Goal: Task Accomplishment & Management: Use online tool/utility

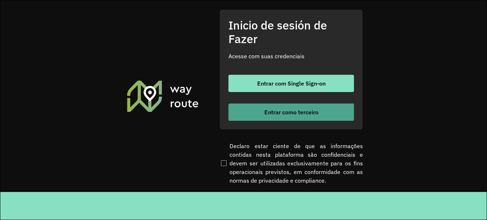
click at [272, 110] on font "Entrar como terceiro" at bounding box center [291, 111] width 54 height 7
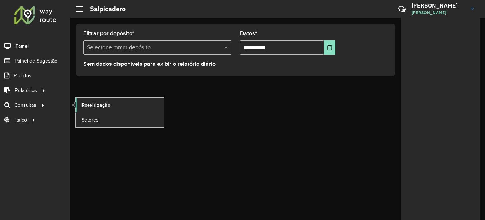
click at [98, 105] on span "Roteirização" at bounding box center [95, 105] width 29 height 8
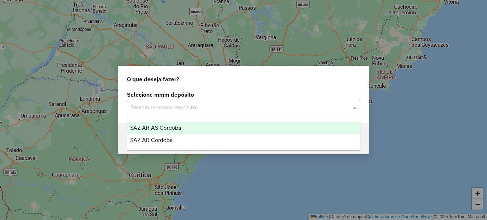
click at [167, 108] on input "text" at bounding box center [237, 107] width 212 height 9
click at [155, 126] on span "SAZ AR AS Córdoba" at bounding box center [155, 128] width 51 height 6
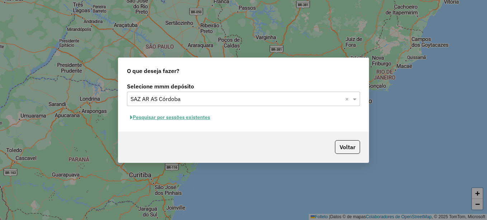
click at [180, 119] on button "Pesquisar por sessões existentes" at bounding box center [170, 117] width 86 height 11
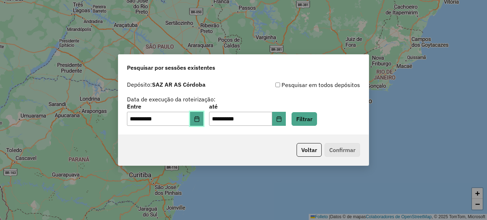
click at [200, 119] on icon "Elija la fecha" at bounding box center [197, 119] width 6 height 6
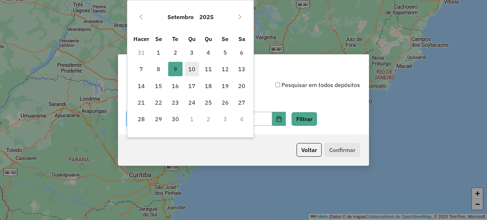
click at [195, 66] on font "10" at bounding box center [191, 69] width 7 height 9
type input "**********"
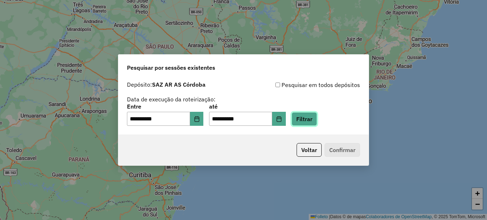
click at [313, 117] on button "Filtrar" at bounding box center [304, 119] width 25 height 14
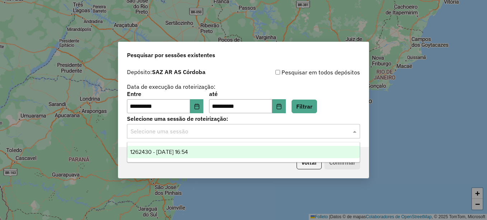
click at [225, 130] on input "text" at bounding box center [237, 131] width 212 height 9
click at [187, 151] on span "1262430 - 10/09/2025 16:54" at bounding box center [159, 152] width 58 height 6
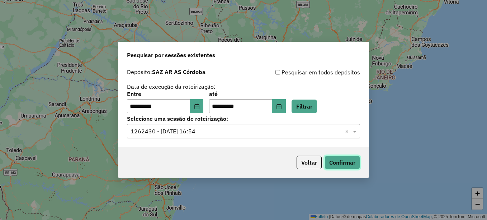
click at [336, 159] on button "Confirmar" at bounding box center [343, 162] width 36 height 14
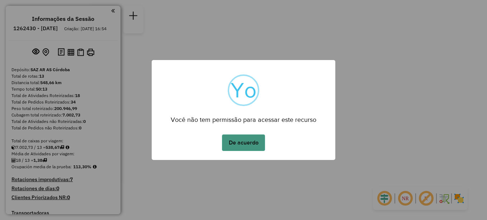
click at [247, 140] on button "De acuerdo" at bounding box center [243, 142] width 43 height 17
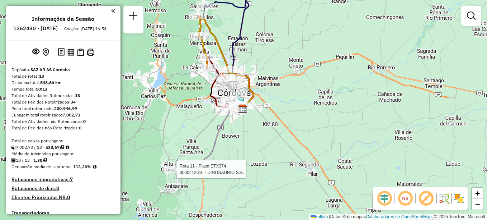
select select "**********"
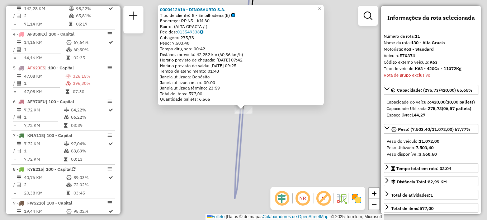
scroll to position [511, 0]
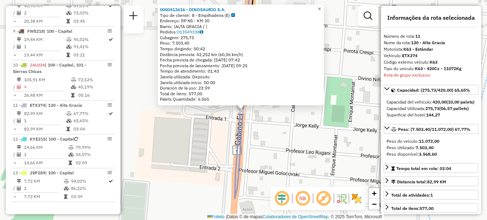
click at [321, 6] on span "×" at bounding box center [319, 9] width 3 height 6
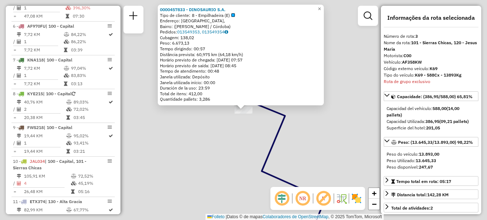
scroll to position [323, 0]
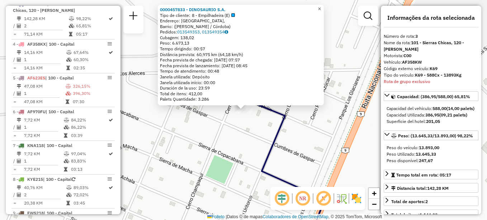
click at [322, 6] on link "×" at bounding box center [319, 9] width 9 height 9
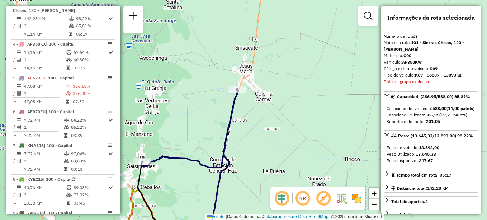
drag, startPoint x: 234, startPoint y: 120, endPoint x: 247, endPoint y: 101, distance: 23.2
click at [246, 106] on div "Janela de atendimento Grade de atendimento Capacidade Transportadoras Veículos …" at bounding box center [243, 110] width 487 height 220
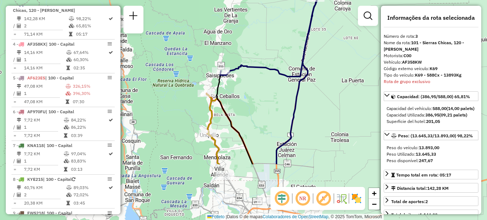
drag, startPoint x: 246, startPoint y: 167, endPoint x: 303, endPoint y: 99, distance: 88.9
click at [303, 99] on div "Janela de atendimento Grade de atendimento Capacidade Transportadoras Veículos …" at bounding box center [243, 110] width 487 height 220
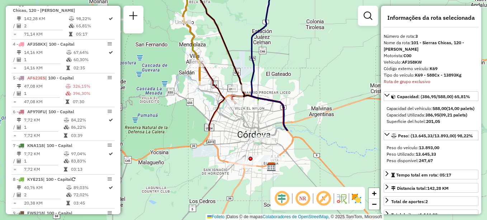
drag, startPoint x: 256, startPoint y: 123, endPoint x: 234, endPoint y: 39, distance: 86.8
click at [234, 39] on div "Janela de atendimento Grade de atendimento Capacidade Transportadoras Veículos …" at bounding box center [243, 110] width 487 height 220
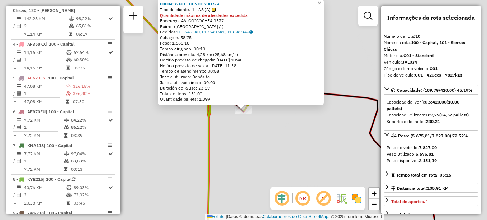
scroll to position [511, 0]
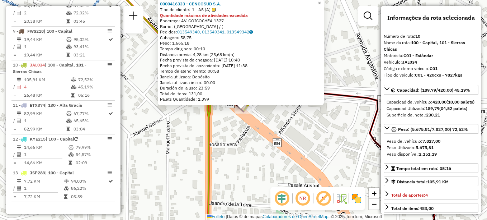
click at [321, 3] on span "×" at bounding box center [319, 3] width 3 height 6
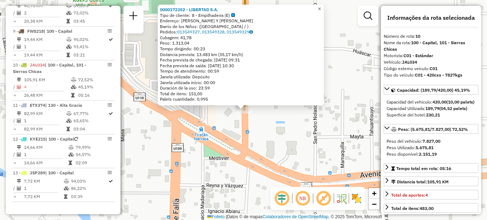
drag, startPoint x: 327, startPoint y: 7, endPoint x: 308, endPoint y: 16, distance: 21.0
click at [324, 7] on link "×" at bounding box center [319, 9] width 9 height 9
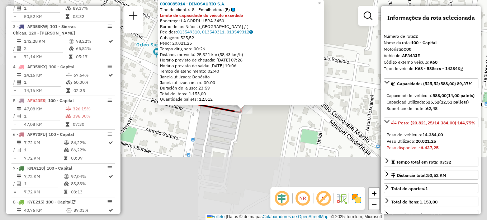
scroll to position [289, 0]
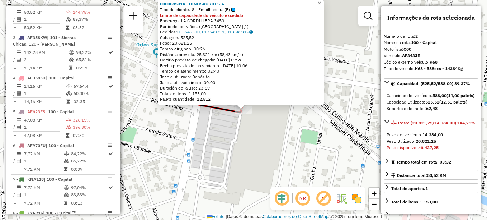
click at [321, 1] on span "×" at bounding box center [319, 3] width 3 height 6
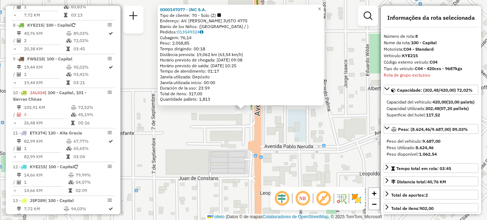
scroll to position [498, 0]
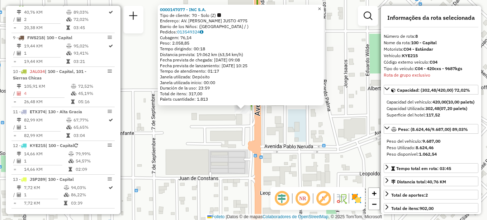
click at [321, 7] on span "×" at bounding box center [319, 9] width 3 height 6
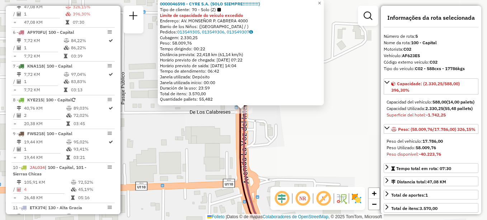
scroll to position [397, 0]
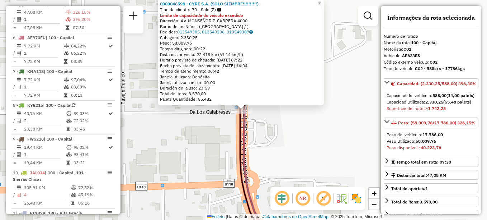
click at [325, 0] on html "Aguarde... Pop-up bloqueado! Seu navegador bloqueou automáticamente a abertura …" at bounding box center [243, 110] width 487 height 220
drag, startPoint x: 275, startPoint y: 133, endPoint x: 281, endPoint y: 116, distance: 18.3
click at [272, 137] on div "0000046598 - CYRE S.A. (SOLO SIEMPRE!!!!!!!!!!) Tipo de cliente: 70 - Solo (Z) …" at bounding box center [243, 110] width 487 height 220
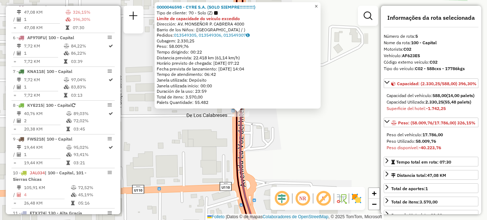
click at [318, 3] on span "×" at bounding box center [316, 6] width 3 height 6
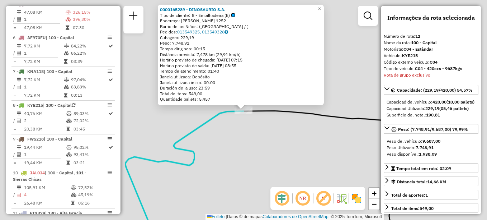
scroll to position [511, 0]
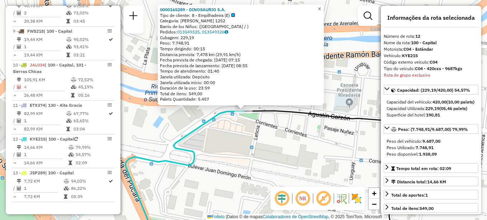
click at [321, 6] on span "×" at bounding box center [319, 9] width 3 height 6
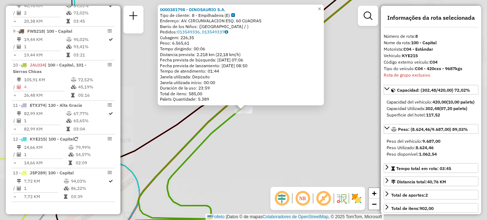
scroll to position [498, 0]
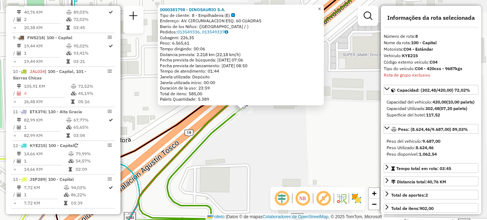
click at [324, 5] on link "×" at bounding box center [319, 9] width 9 height 9
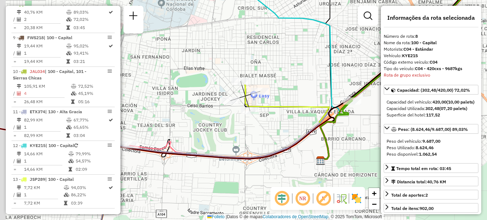
drag, startPoint x: 250, startPoint y: 110, endPoint x: 299, endPoint y: 111, distance: 49.2
click at [299, 111] on div "Janela de atendimento Grade de atendimento Capacidade Transportadoras Veículos …" at bounding box center [243, 110] width 487 height 220
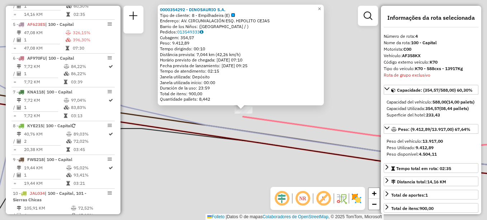
scroll to position [363, 0]
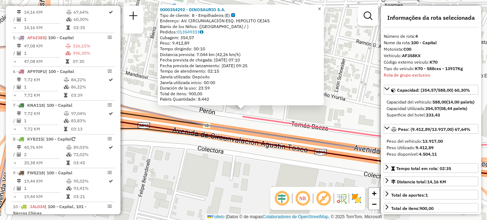
click at [321, 7] on span "×" at bounding box center [319, 9] width 3 height 6
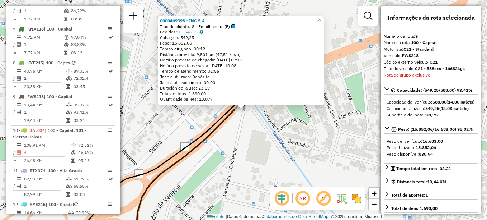
scroll to position [511, 0]
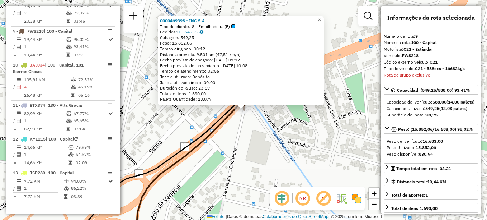
click at [321, 18] on span "×" at bounding box center [319, 20] width 3 height 6
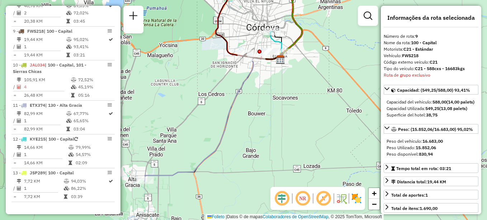
drag, startPoint x: 237, startPoint y: 126, endPoint x: 247, endPoint y: 61, distance: 65.4
click at [244, 63] on icon at bounding box center [214, 117] width 138 height 128
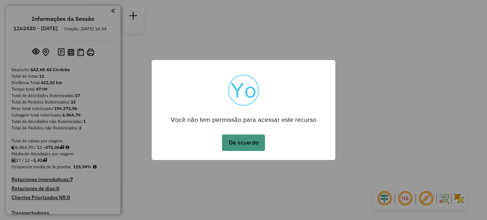
click at [244, 141] on button "De acuerdo" at bounding box center [243, 142] width 43 height 17
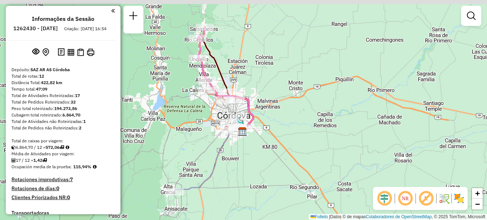
drag, startPoint x: 228, startPoint y: 178, endPoint x: 225, endPoint y: 186, distance: 8.1
click at [225, 186] on div "Janela de atendimento Grade de atendimento Capacidade Transportadoras Veículos …" at bounding box center [243, 110] width 487 height 220
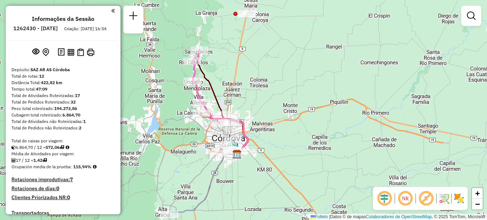
drag, startPoint x: 252, startPoint y: 74, endPoint x: 249, endPoint y: 89, distance: 15.3
click at [249, 89] on div "Janela de atendimento Grade de atendimento Capacidade Transportadoras Veículos …" at bounding box center [243, 110] width 487 height 220
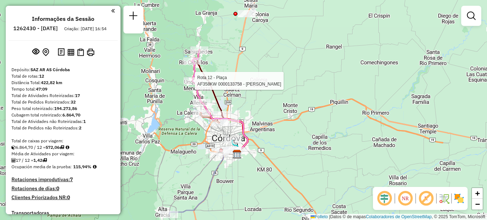
select select "**********"
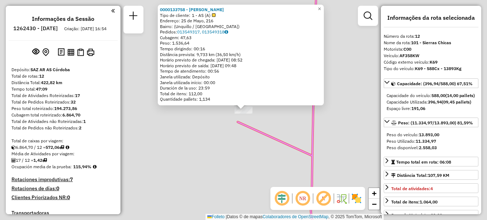
scroll to position [584, 0]
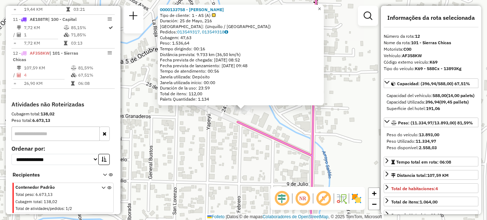
click at [321, 7] on span "×" at bounding box center [319, 9] width 3 height 6
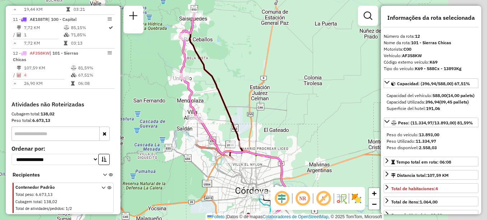
drag, startPoint x: 292, startPoint y: 114, endPoint x: 228, endPoint y: 106, distance: 64.7
click at [228, 106] on div "Janela de atendimento Grade de atendimento Capacidade Transportadoras Veículos …" at bounding box center [243, 110] width 487 height 220
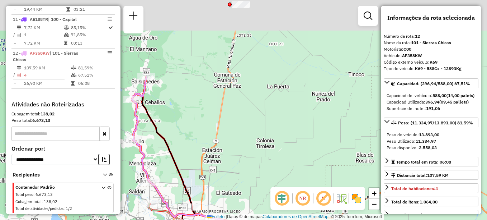
drag, startPoint x: 248, startPoint y: 104, endPoint x: 216, endPoint y: 170, distance: 74.1
click at [216, 170] on div "Janela de atendimento Grade de atendimento Capacidade Transportadoras Veículos …" at bounding box center [243, 110] width 487 height 220
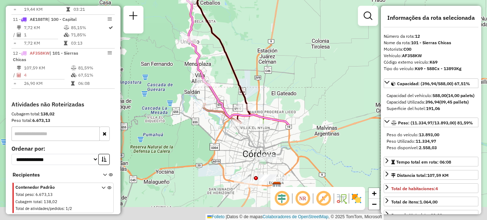
drag, startPoint x: 282, startPoint y: 40, endPoint x: 299, endPoint y: 8, distance: 36.3
click at [298, 8] on div "Janela de atendimento Grade de atendimento Capacidade Transportadoras Veículos …" at bounding box center [243, 110] width 487 height 220
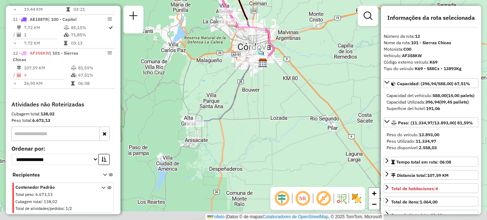
drag, startPoint x: 265, startPoint y: 145, endPoint x: 241, endPoint y: 108, distance: 44.3
click at [241, 108] on div "Janela de atendimento Grade de atendimento Capacidade Transportadoras Veículos …" at bounding box center [243, 110] width 487 height 220
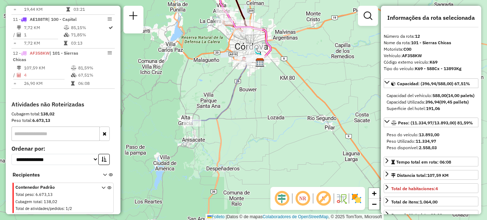
drag, startPoint x: 224, startPoint y: 30, endPoint x: 209, endPoint y: 76, distance: 47.9
click at [209, 76] on div "Rota 8 - Plaça AF343JE 0000172352 - LIBERTAD S.A. Janela de atendimento Grade d…" at bounding box center [243, 110] width 487 height 220
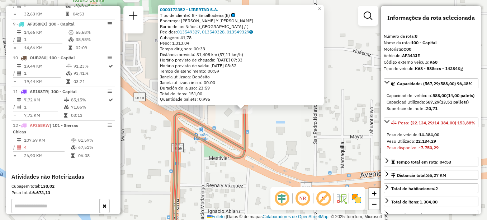
scroll to position [492, 0]
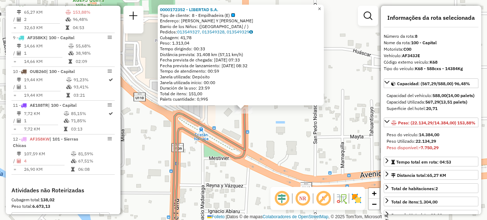
click at [321, 6] on span "×" at bounding box center [319, 9] width 3 height 6
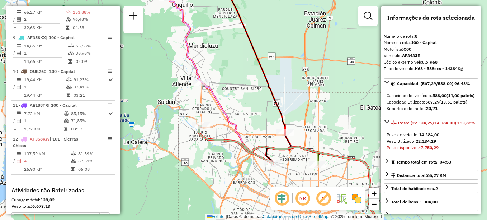
drag, startPoint x: 231, startPoint y: 159, endPoint x: 219, endPoint y: 142, distance: 20.8
click at [219, 142] on div "Janela de atendimento Grade de atendimento Capacidade Transportadoras Veículos …" at bounding box center [243, 110] width 487 height 220
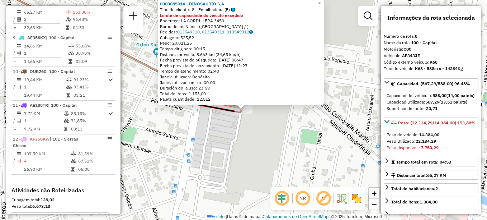
click at [321, 3] on span "×" at bounding box center [319, 3] width 3 height 6
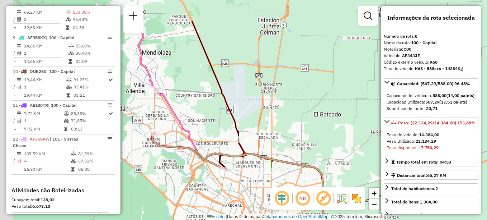
drag, startPoint x: 202, startPoint y: 141, endPoint x: 206, endPoint y: 146, distance: 6.4
click at [206, 146] on div "Janela de atendimento Grade de atendimento Capacidade Transportadoras Veículos …" at bounding box center [243, 110] width 487 height 220
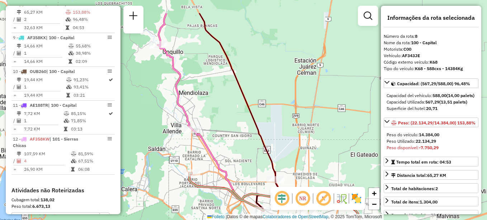
drag, startPoint x: 188, startPoint y: 125, endPoint x: 219, endPoint y: 157, distance: 45.2
click at [219, 157] on icon at bounding box center [286, 203] width 186 height 147
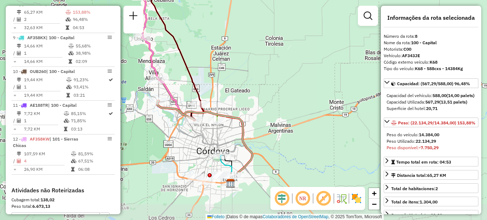
drag, startPoint x: 246, startPoint y: 122, endPoint x: 206, endPoint y: 57, distance: 76.0
click at [206, 57] on div "Janela de atendimento Grade de atendimento Capacidade Transportadoras Veículos …" at bounding box center [243, 110] width 487 height 220
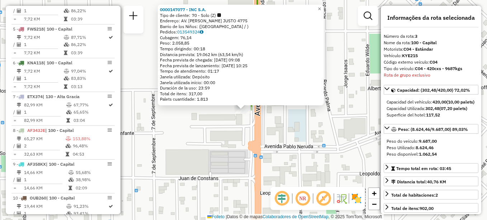
scroll to position [323, 0]
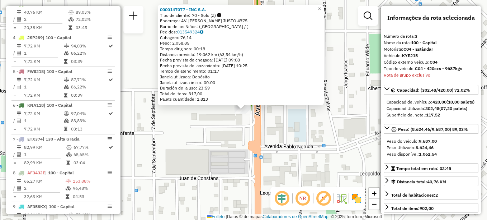
click at [196, 167] on div "Rota 3 - Placa KYE215 0000147077 - INC S.A. 0000147077 - INC S.A. Tipo de clien…" at bounding box center [243, 110] width 487 height 220
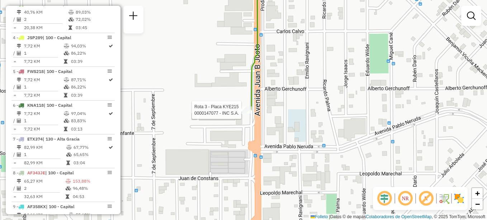
select select "**********"
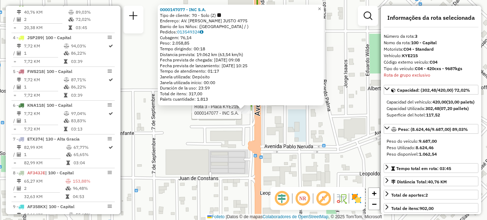
click at [266, 149] on div "Rota 3 - Placa KYE215 0000147077 - INC S.A. 0000147077 - INC S.A. Tipo de clien…" at bounding box center [243, 110] width 487 height 220
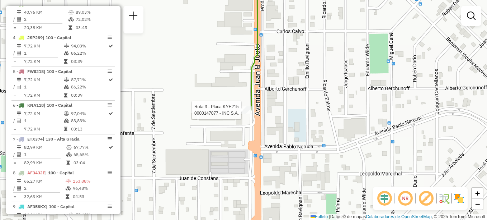
select select "**********"
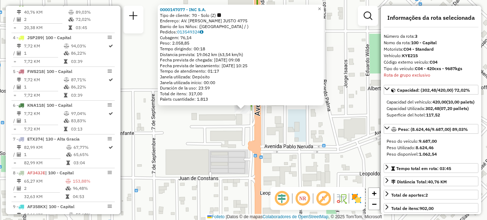
click at [231, 126] on div "0000147077 - INC S.A. Tipo de cliente: 70 - Solo (Z) Endereço: AV. JUAN B. JUST…" at bounding box center [243, 110] width 487 height 220
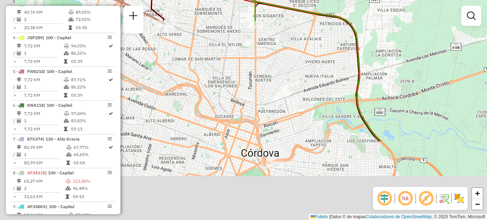
drag, startPoint x: 265, startPoint y: 45, endPoint x: 275, endPoint y: 21, distance: 26.3
click at [275, 22] on div "Janela de atendimento Grade de atendimento Capacidade Transportadoras Veículos …" at bounding box center [243, 110] width 487 height 220
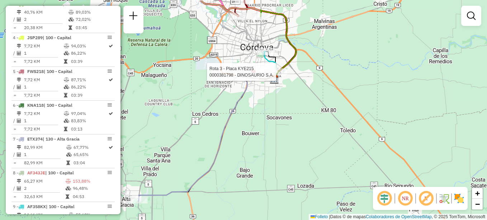
select select "**********"
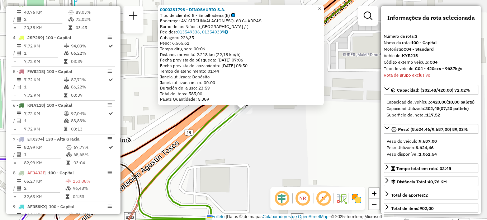
click at [321, 6] on span "×" at bounding box center [319, 9] width 3 height 6
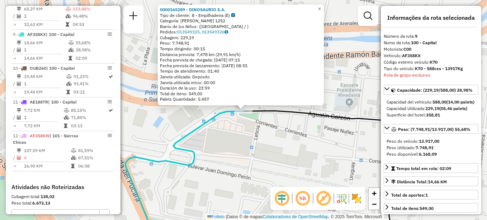
scroll to position [525, 0]
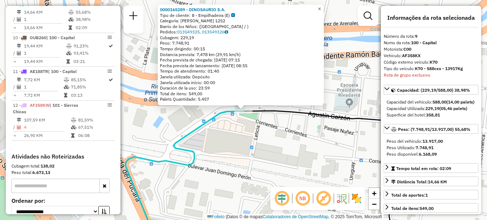
click at [321, 6] on span "×" at bounding box center [319, 9] width 3 height 6
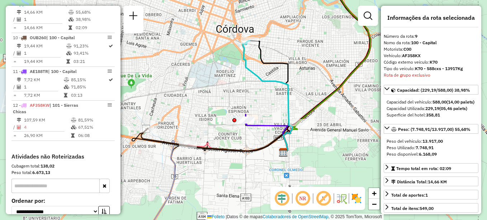
drag, startPoint x: 226, startPoint y: 91, endPoint x: 207, endPoint y: 94, distance: 19.2
click at [207, 94] on div "Janela de atendimento Grade de atendimento Capacidade Transportadoras Veículos …" at bounding box center [243, 110] width 487 height 220
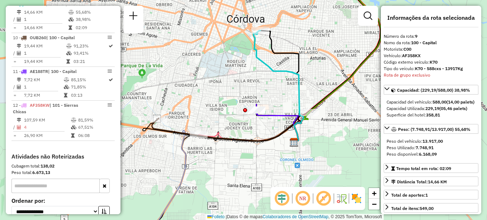
drag, startPoint x: 240, startPoint y: 149, endPoint x: 254, endPoint y: 126, distance: 27.3
click at [252, 134] on icon at bounding box center [227, 129] width 151 height 26
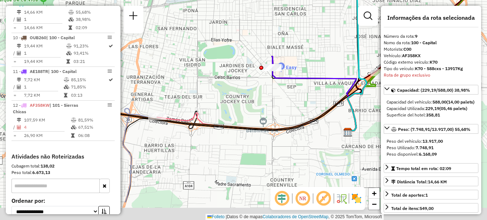
drag, startPoint x: 228, startPoint y: 138, endPoint x: 265, endPoint y: 90, distance: 60.7
click at [266, 90] on div "Janela de atendimento Grade de atendimento Capacidade Transportadoras Veículos …" at bounding box center [243, 110] width 487 height 220
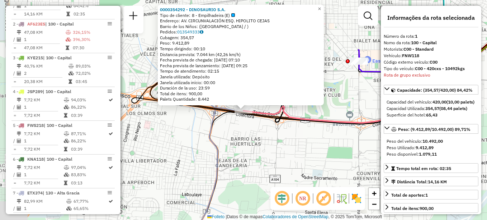
scroll to position [256, 0]
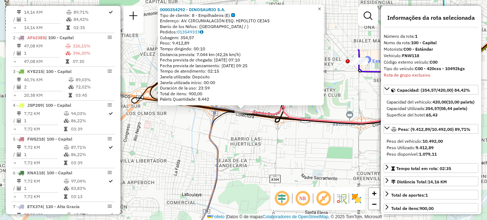
click at [321, 6] on span "×" at bounding box center [319, 9] width 3 height 6
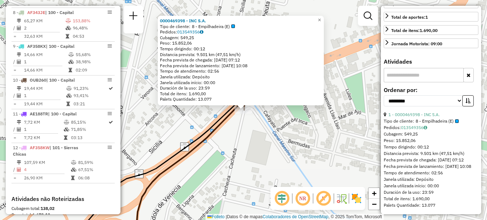
scroll to position [559, 0]
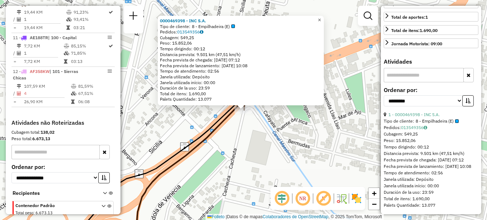
click at [321, 18] on span "×" at bounding box center [319, 20] width 3 height 6
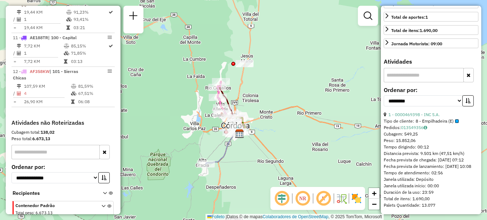
drag, startPoint x: 230, startPoint y: 140, endPoint x: 226, endPoint y: 113, distance: 27.5
click at [226, 113] on div "Janela de atendimento Grade de atendimento Capacidade Transportadoras Veículos …" at bounding box center [243, 110] width 487 height 220
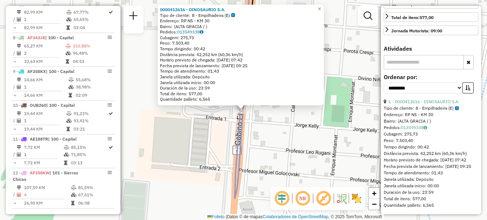
scroll to position [203, 0]
drag, startPoint x: 325, startPoint y: 7, endPoint x: 308, endPoint y: 19, distance: 21.2
click at [321, 7] on span "×" at bounding box center [319, 9] width 3 height 6
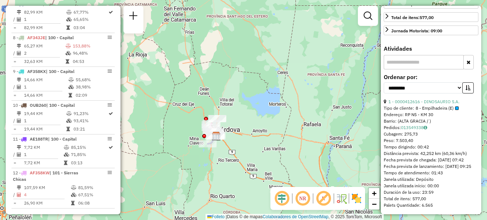
drag, startPoint x: 225, startPoint y: 171, endPoint x: 228, endPoint y: 138, distance: 33.2
click at [228, 138] on div "Janela de atendimento Grade de atendimento Capacidade Transportadoras Veículos …" at bounding box center [243, 110] width 487 height 220
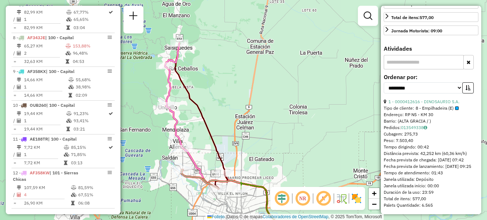
drag, startPoint x: 244, startPoint y: 146, endPoint x: 242, endPoint y: 81, distance: 65.3
click at [242, 81] on div "Janela de atendimento Grade de atendimento Capacidade Transportadoras Veículos …" at bounding box center [243, 110] width 487 height 220
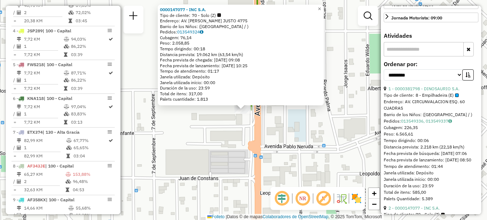
scroll to position [323, 0]
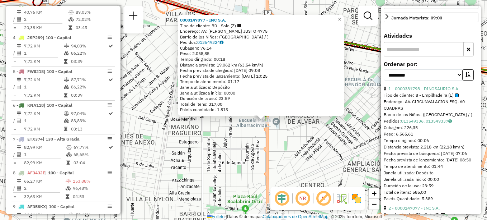
click at [344, 15] on link "×" at bounding box center [340, 19] width 9 height 9
